Goal: Task Accomplishment & Management: Complete application form

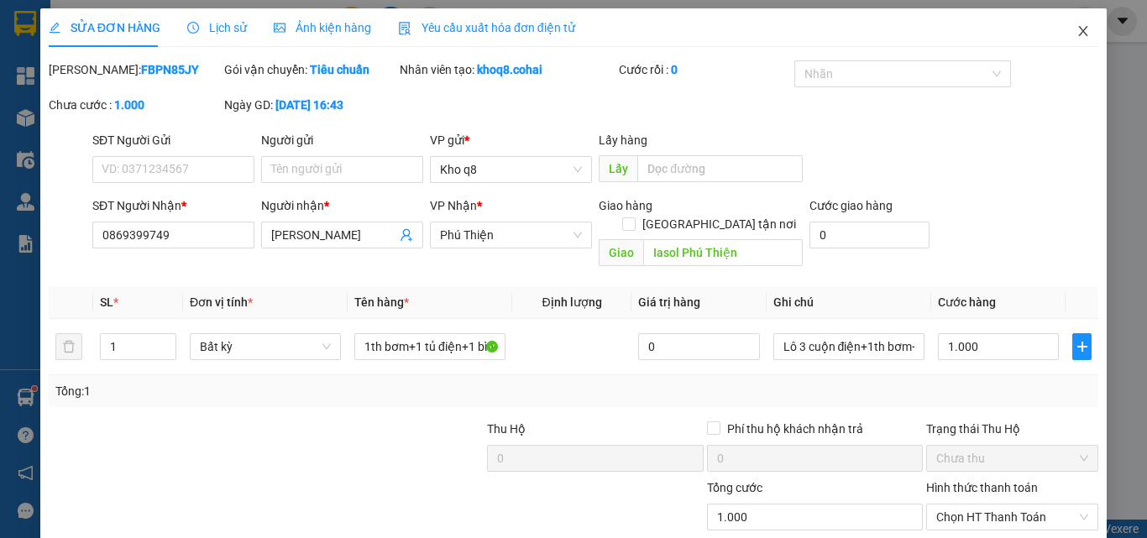
click at [1079, 28] on icon "close" at bounding box center [1083, 31] width 9 height 10
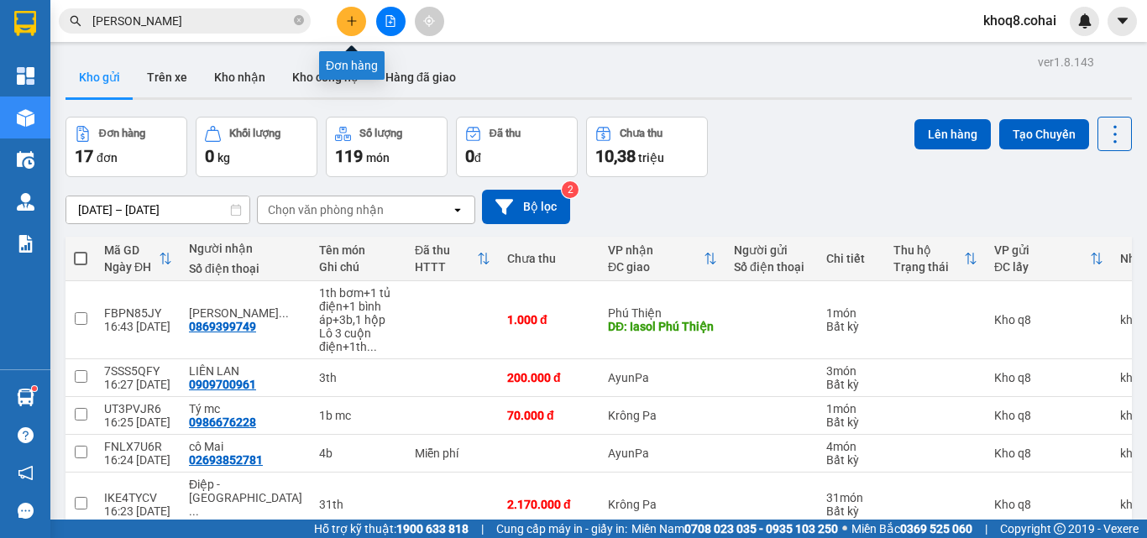
click at [349, 24] on icon "plus" at bounding box center [352, 21] width 12 height 12
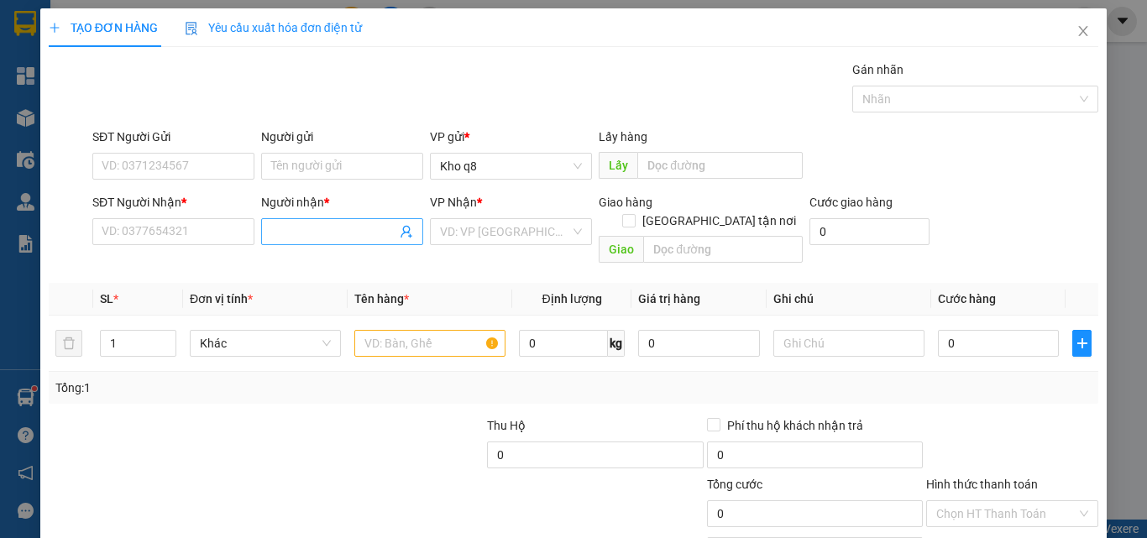
drag, startPoint x: 287, startPoint y: 229, endPoint x: 279, endPoint y: 230, distance: 8.4
click at [287, 230] on input "Người nhận *" at bounding box center [333, 232] width 125 height 18
paste input "à"
type input "hà q"
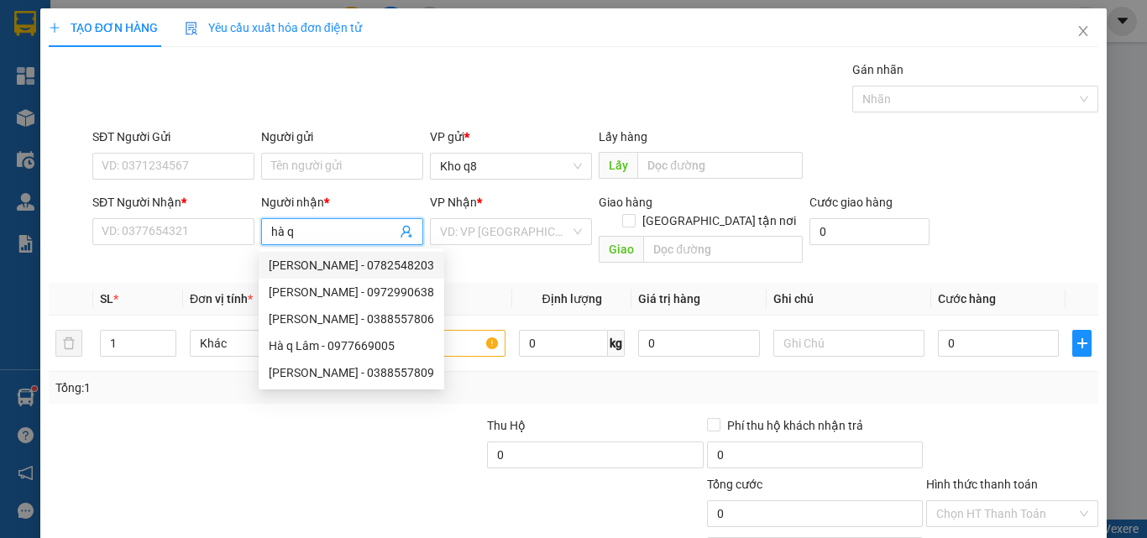
click at [332, 262] on div "[PERSON_NAME] - 0782548203" at bounding box center [351, 265] width 165 height 18
type input "0782548203"
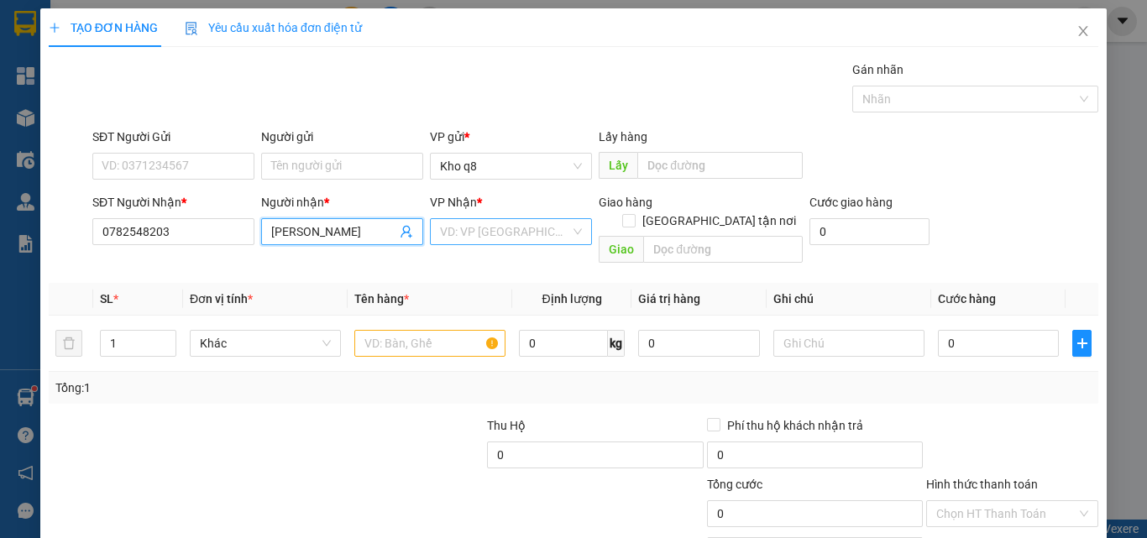
type input "[PERSON_NAME]"
click at [471, 233] on input "search" at bounding box center [505, 231] width 130 height 25
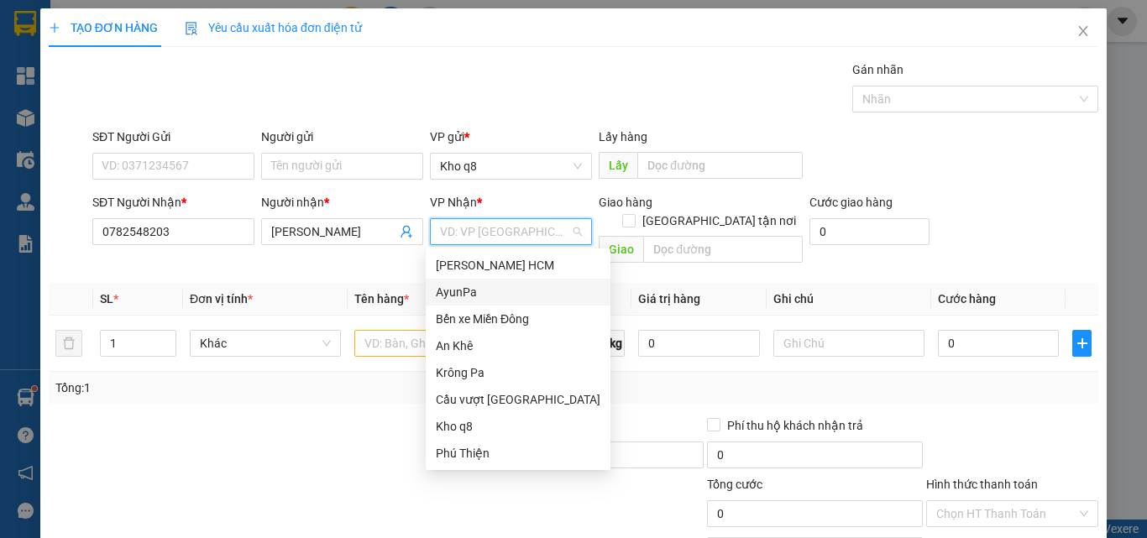
click at [448, 293] on div "AyunPa" at bounding box center [518, 292] width 165 height 18
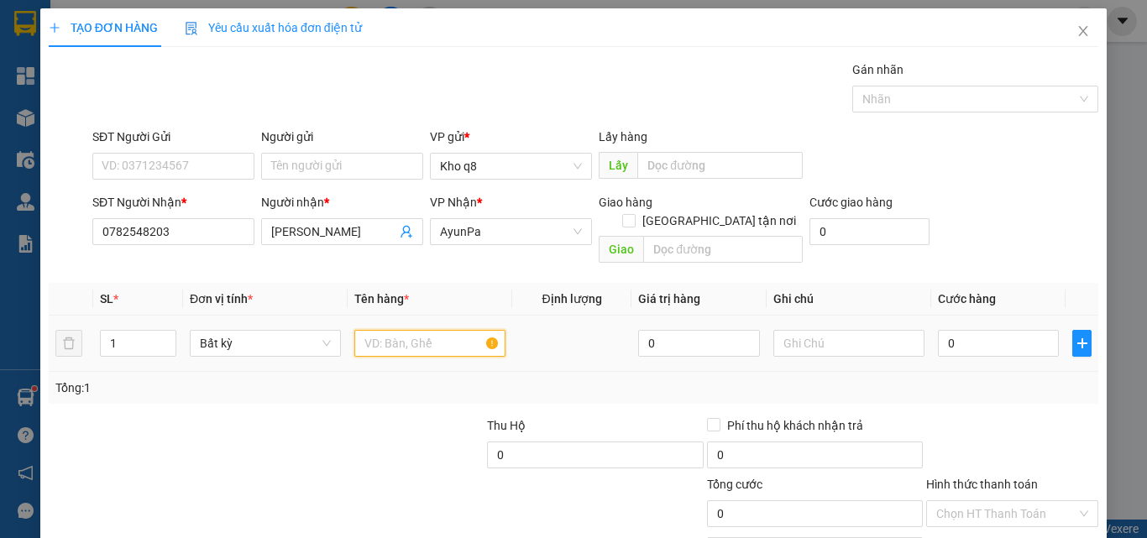
click at [384, 330] on input "text" at bounding box center [429, 343] width 151 height 27
type input "1b"
click at [951, 330] on input "0" at bounding box center [998, 343] width 121 height 27
type input "1"
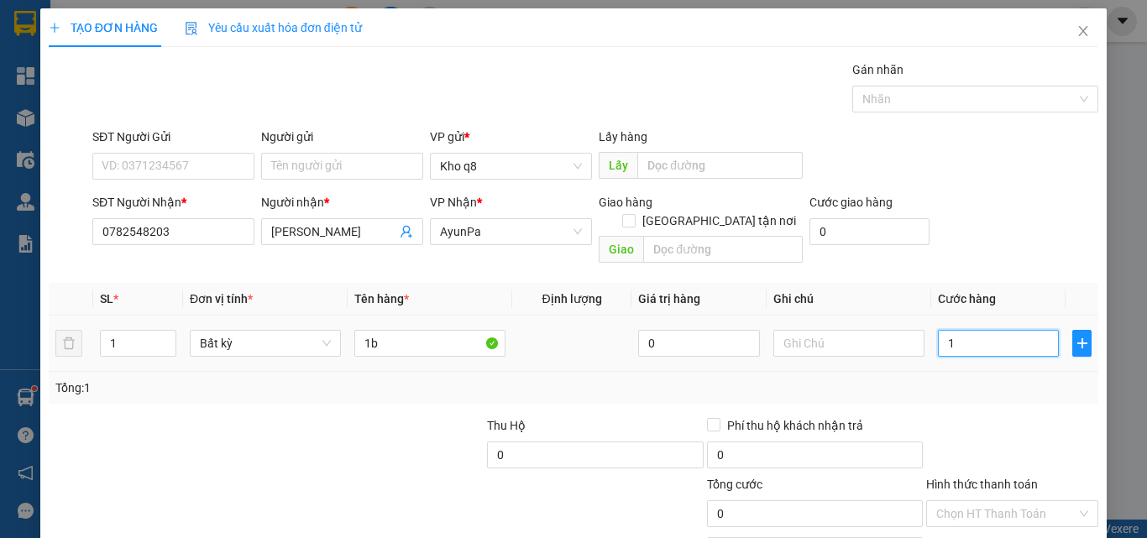
type input "1"
type input "12"
type input "1.202"
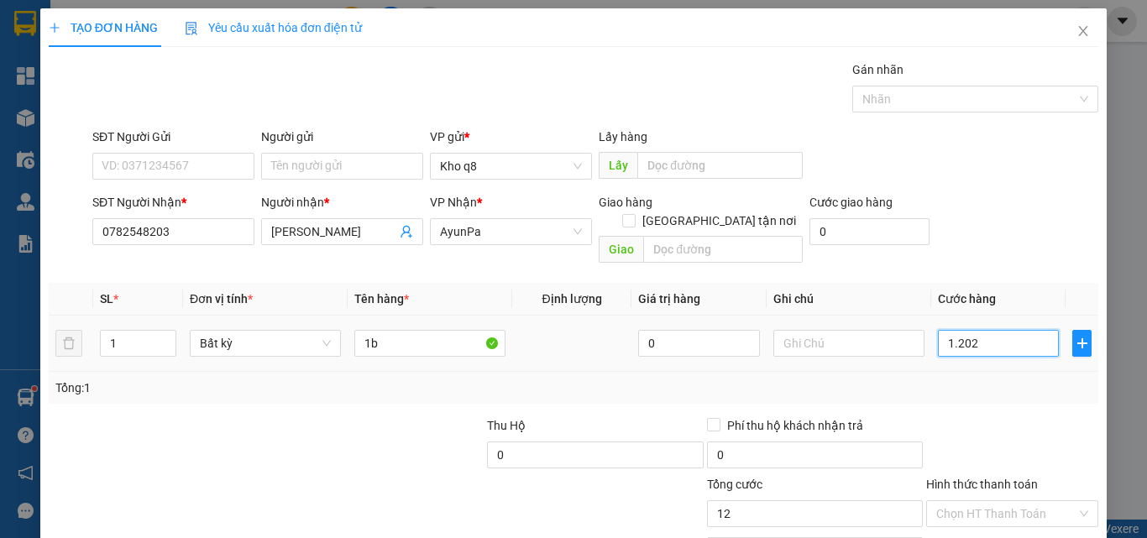
type input "1.202"
type input "120"
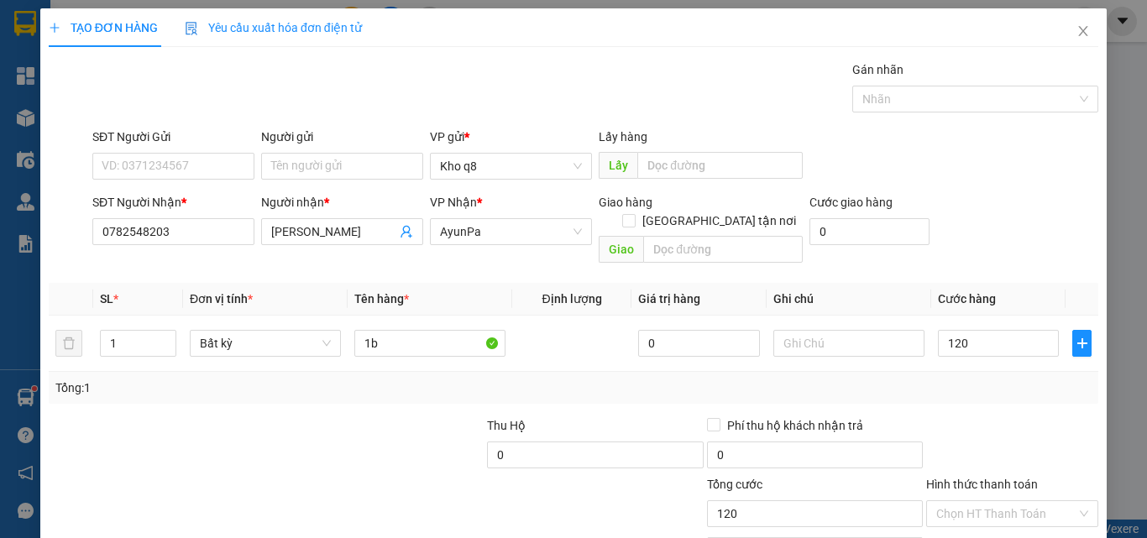
type input "120.000"
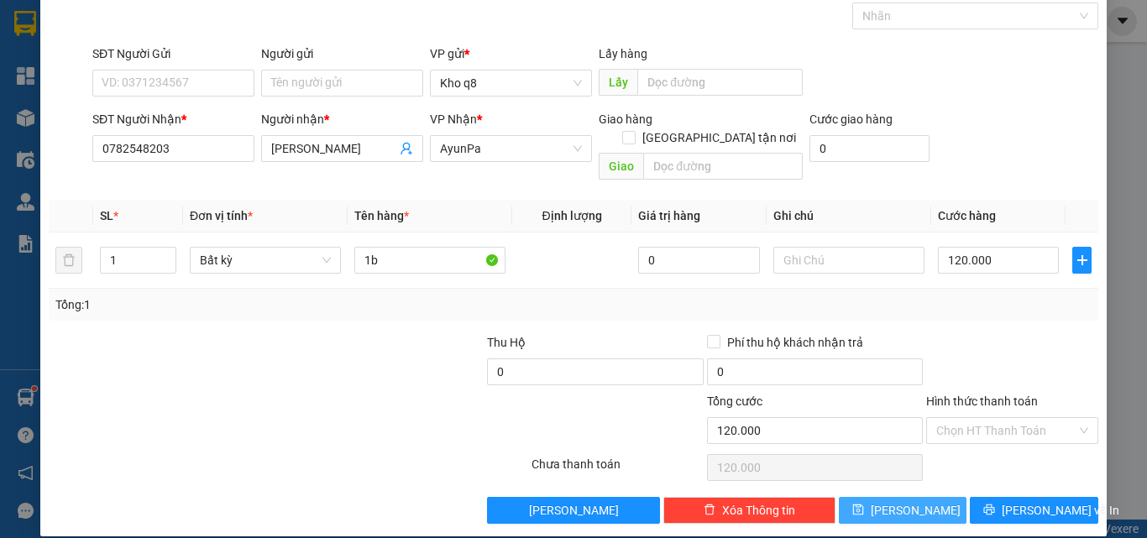
click at [889, 497] on button "[PERSON_NAME]" at bounding box center [903, 510] width 128 height 27
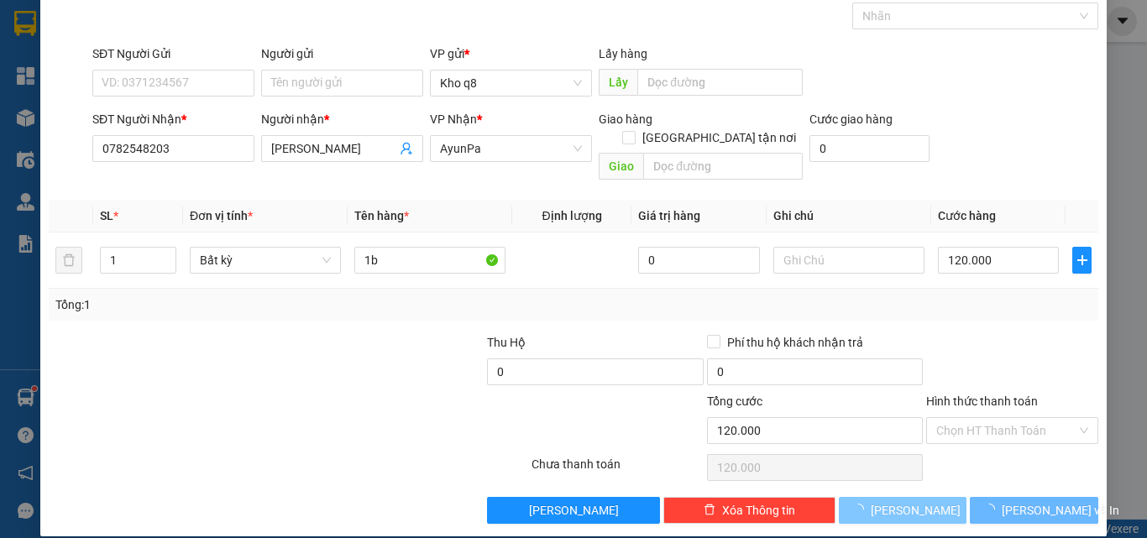
type input "0"
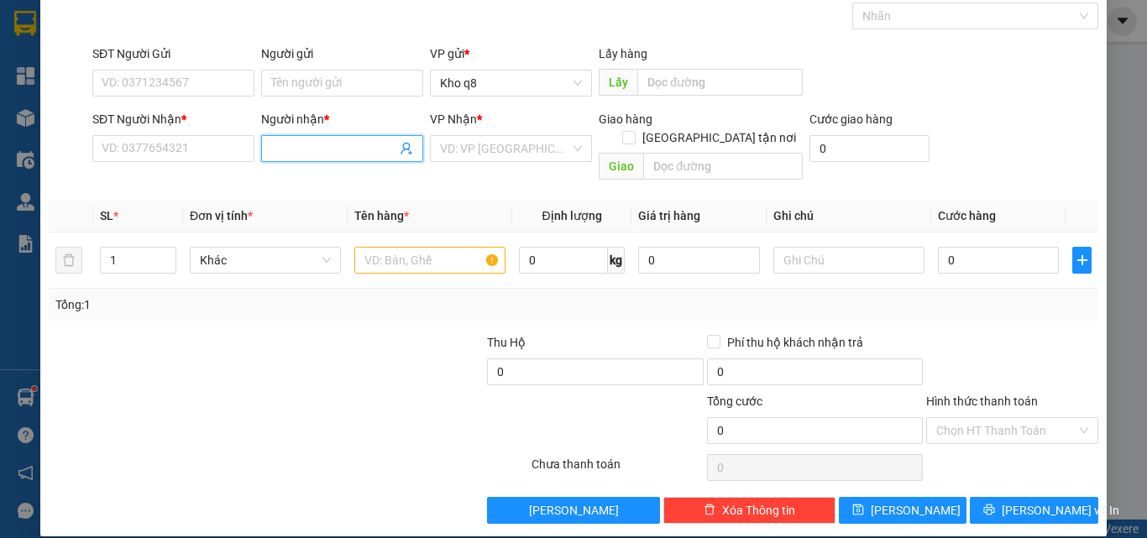
click at [313, 145] on input "Người nhận *" at bounding box center [333, 148] width 125 height 18
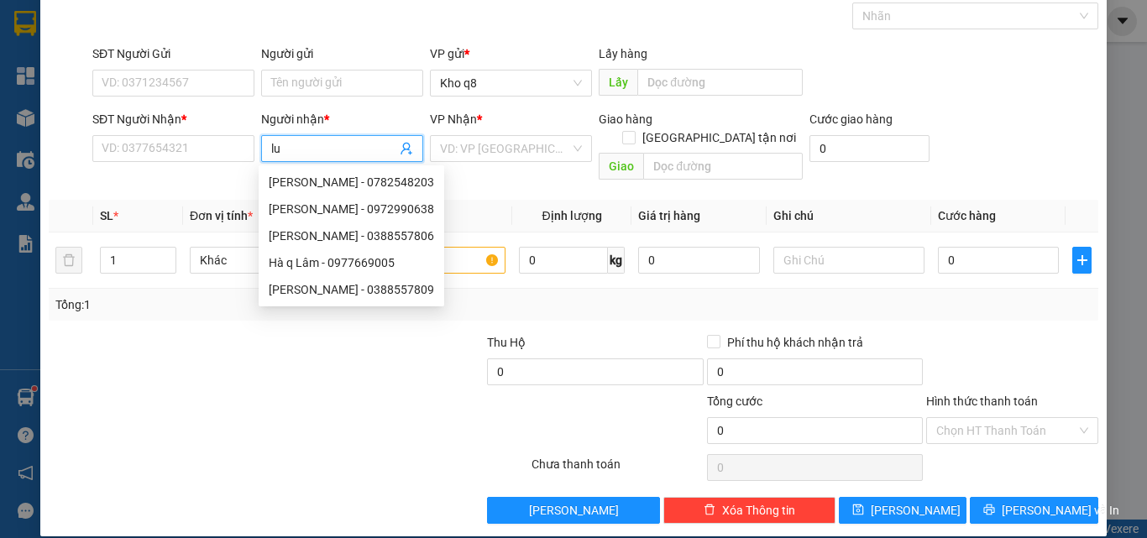
paste input "â"
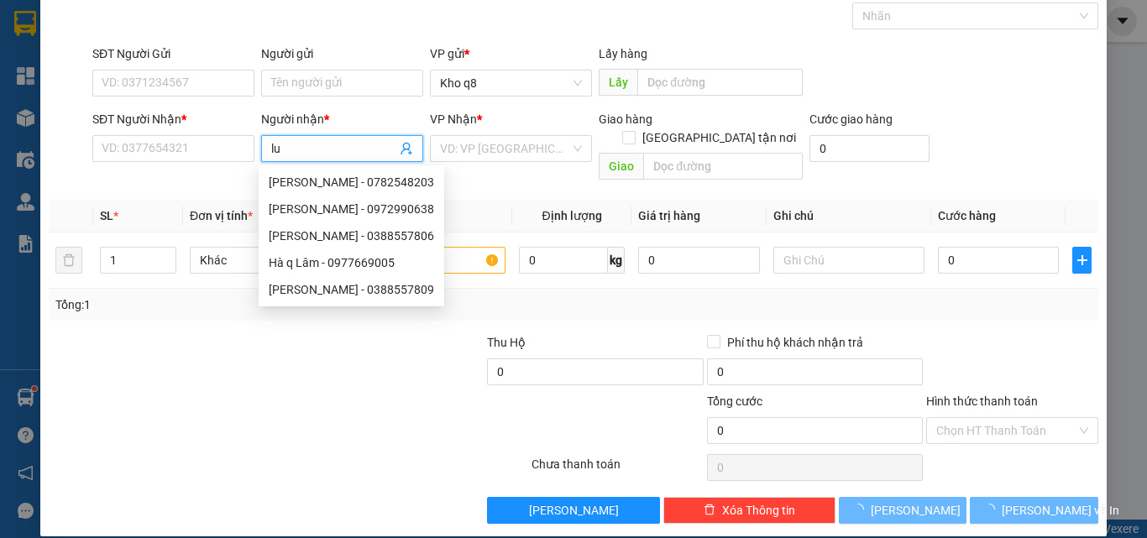
paste input "ận"
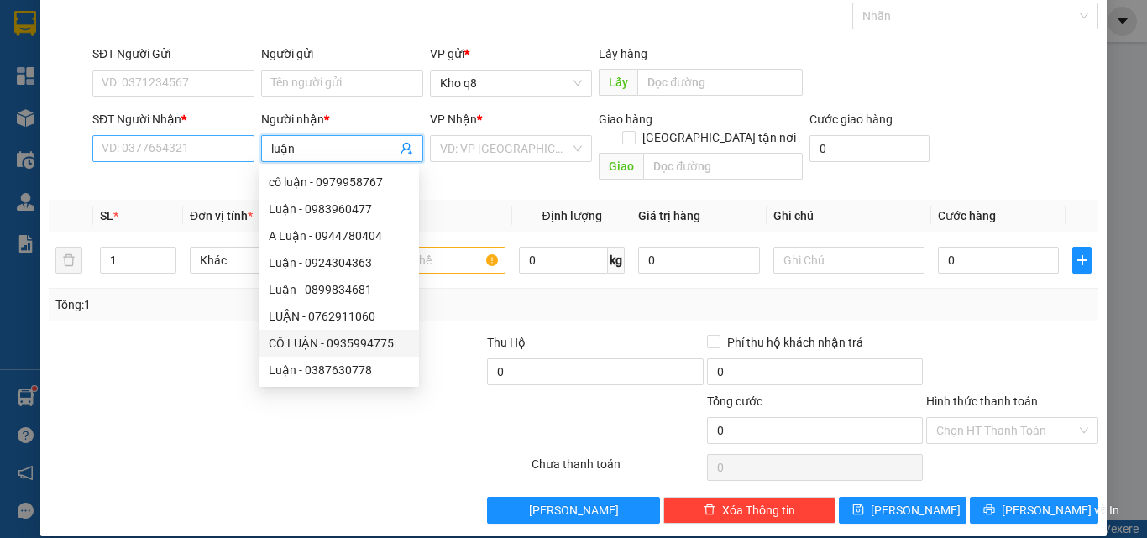
type input "luận"
click at [174, 146] on input "SĐT Người Nhận *" at bounding box center [173, 148] width 162 height 27
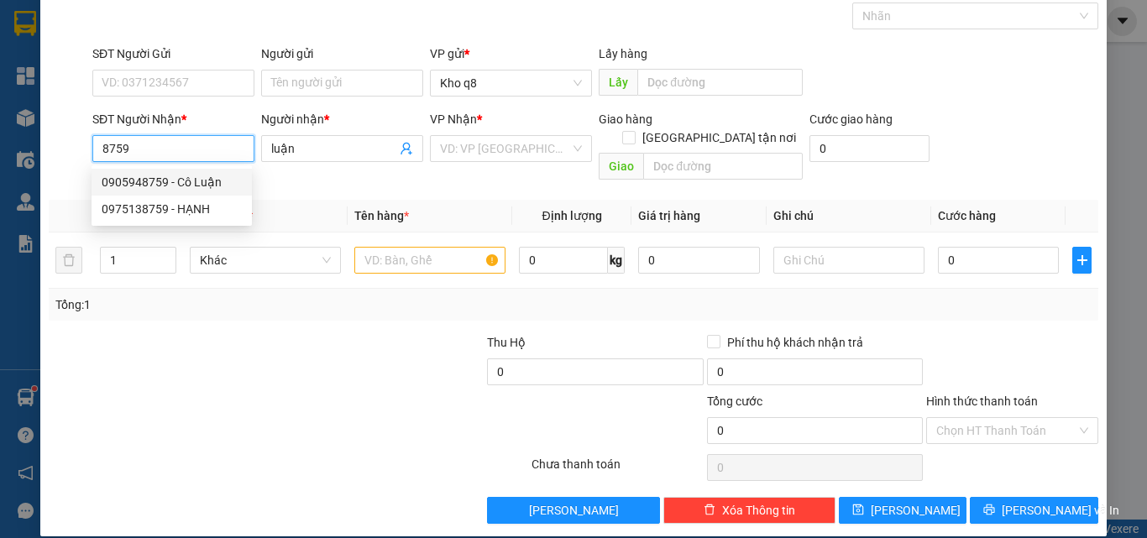
click at [138, 181] on div "0905948759 - Cô Luận" at bounding box center [172, 182] width 140 height 18
type input "0905948759"
type input "Cô Luận"
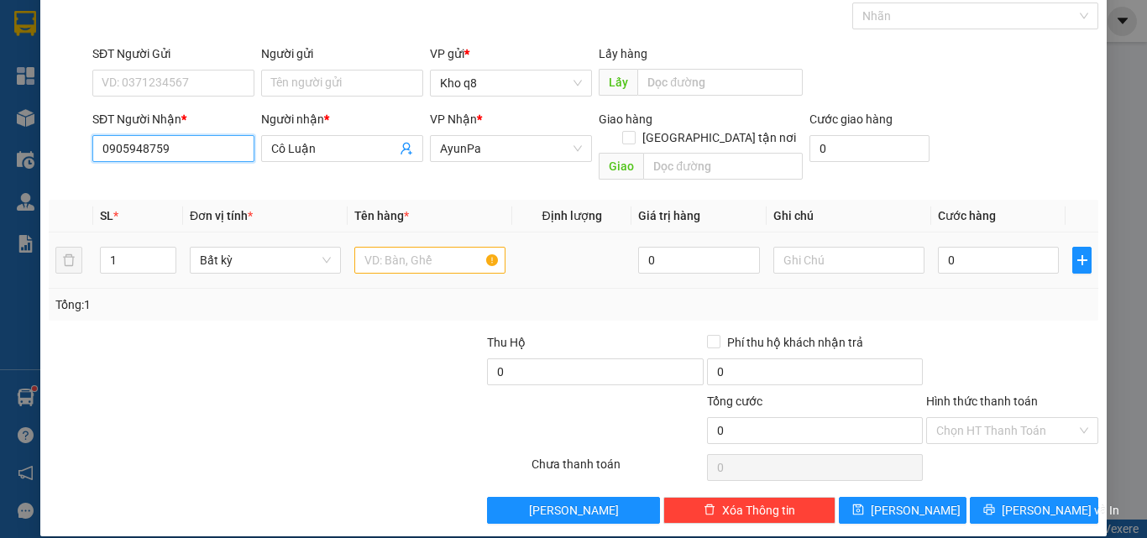
type input "0905948759"
click at [397, 247] on input "text" at bounding box center [429, 260] width 151 height 27
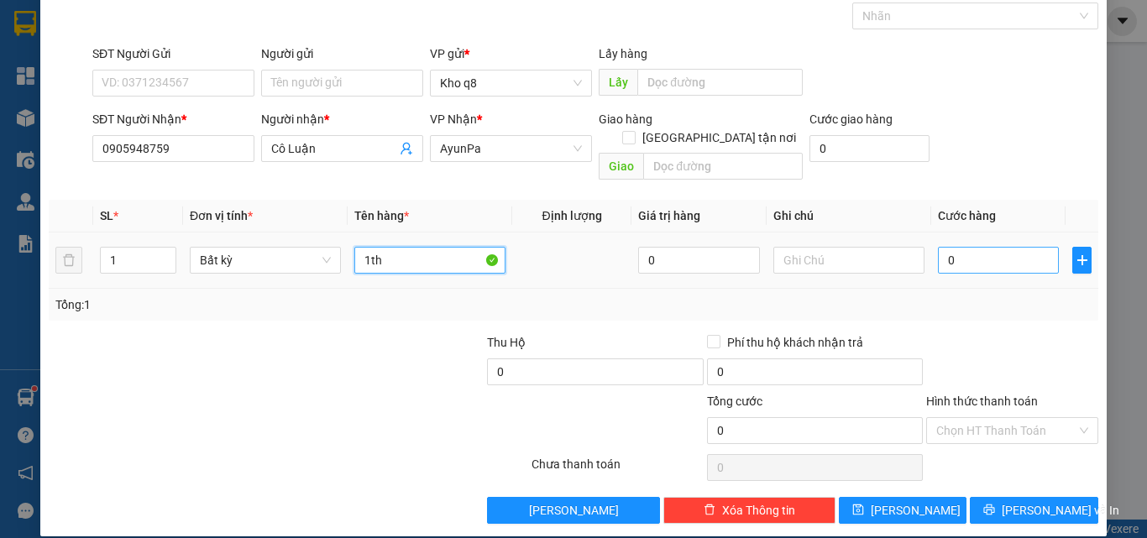
type input "1th"
click at [962, 247] on input "0" at bounding box center [998, 260] width 121 height 27
type input "5"
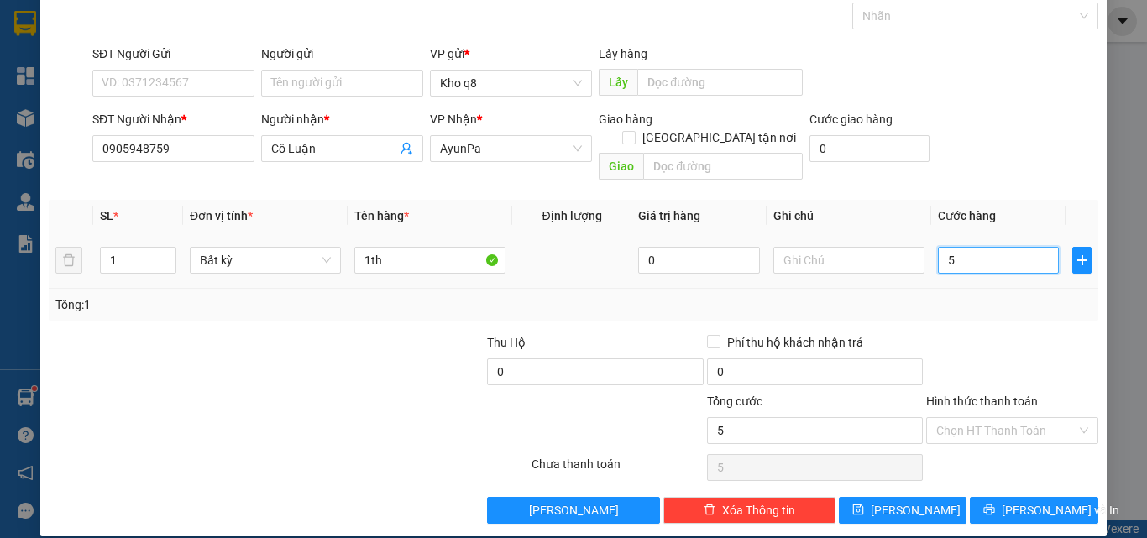
type input "50"
type input "50.000"
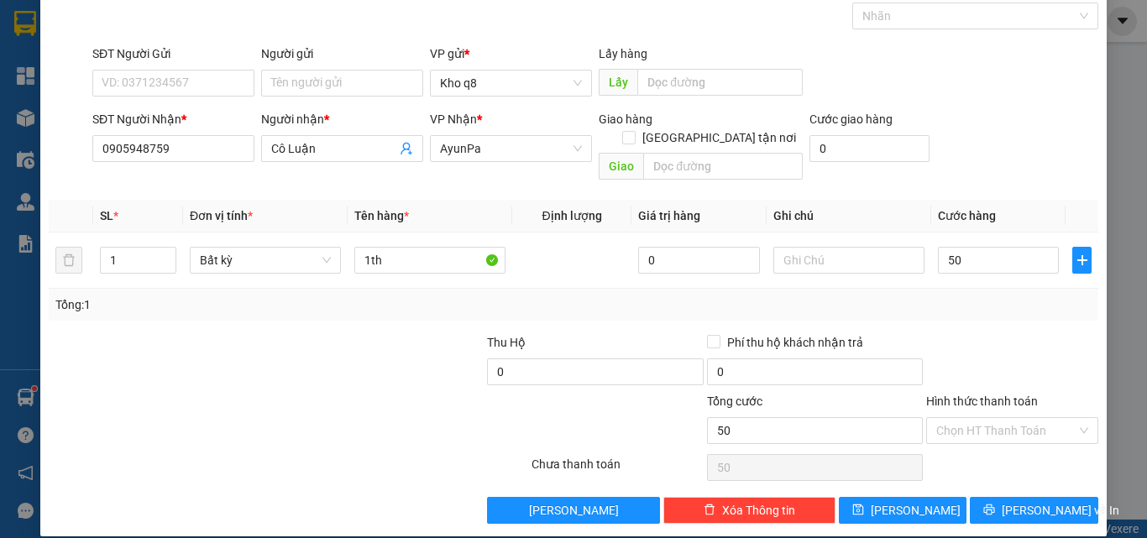
type input "50.000"
click at [996, 247] on input "50.000" at bounding box center [998, 260] width 121 height 27
type input "4"
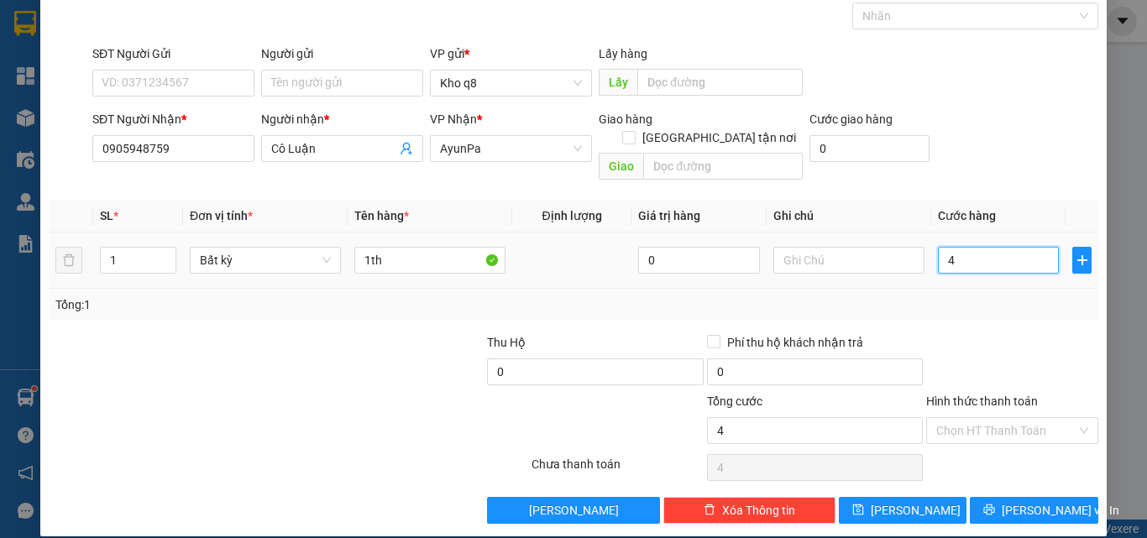
type input "40"
type input "40.000"
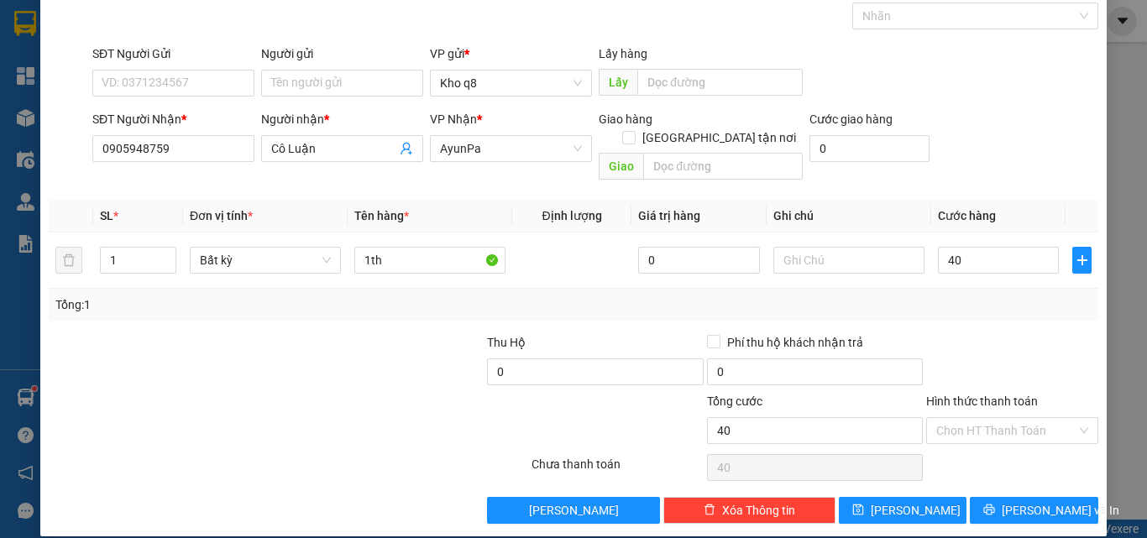
type input "40.000"
click at [905, 501] on span "[PERSON_NAME]" at bounding box center [916, 510] width 90 height 18
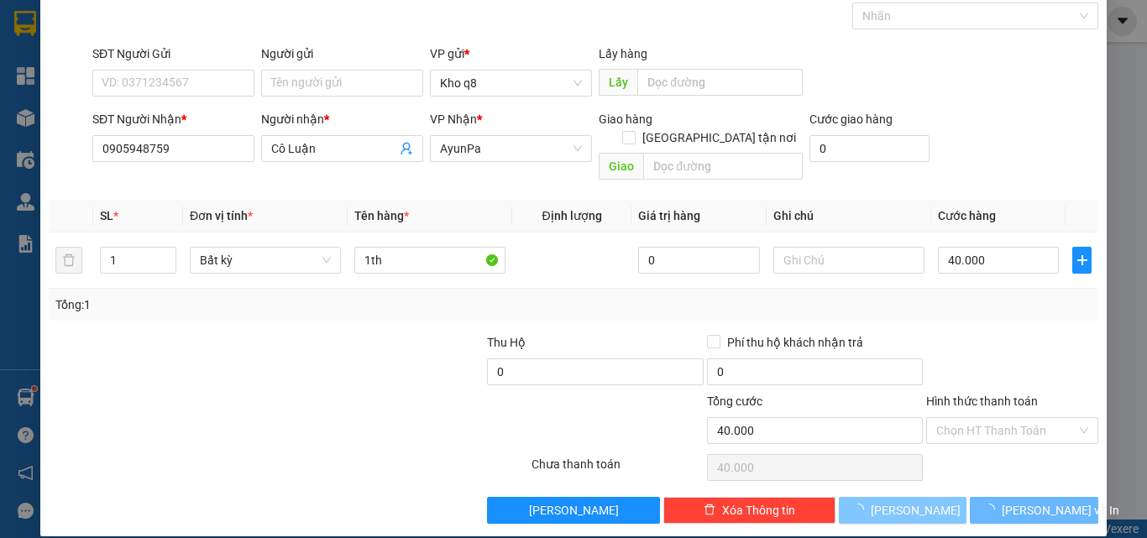
type input "0"
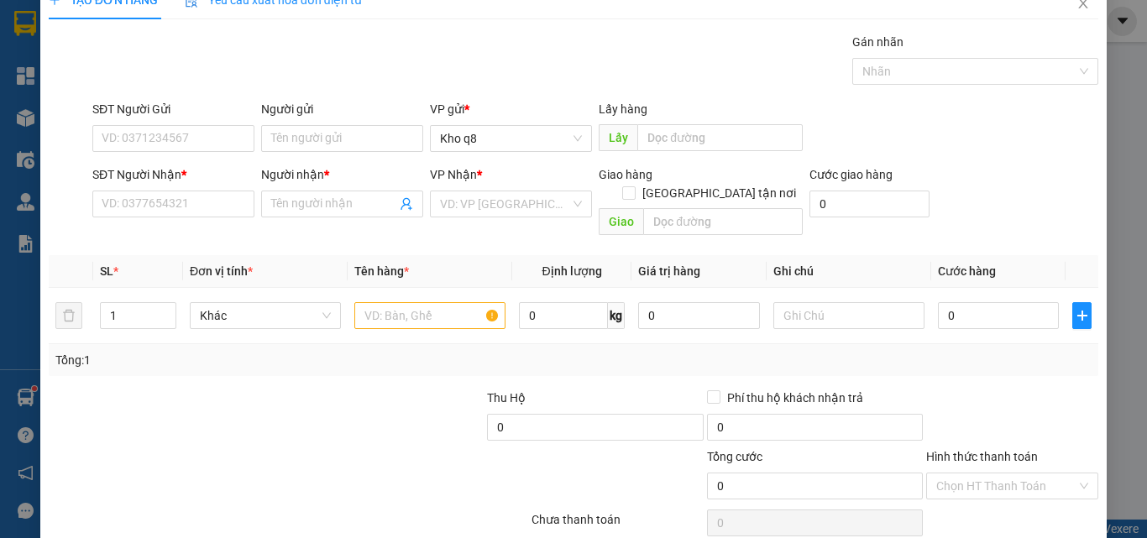
scroll to position [0, 0]
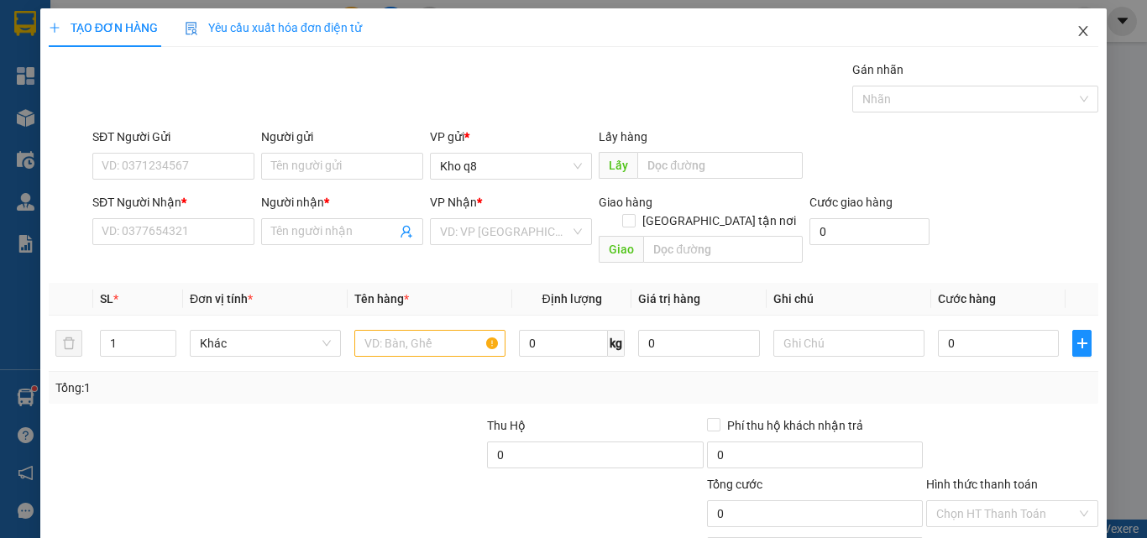
click at [1077, 30] on icon "close" at bounding box center [1083, 30] width 13 height 13
